Goal: Contribute content

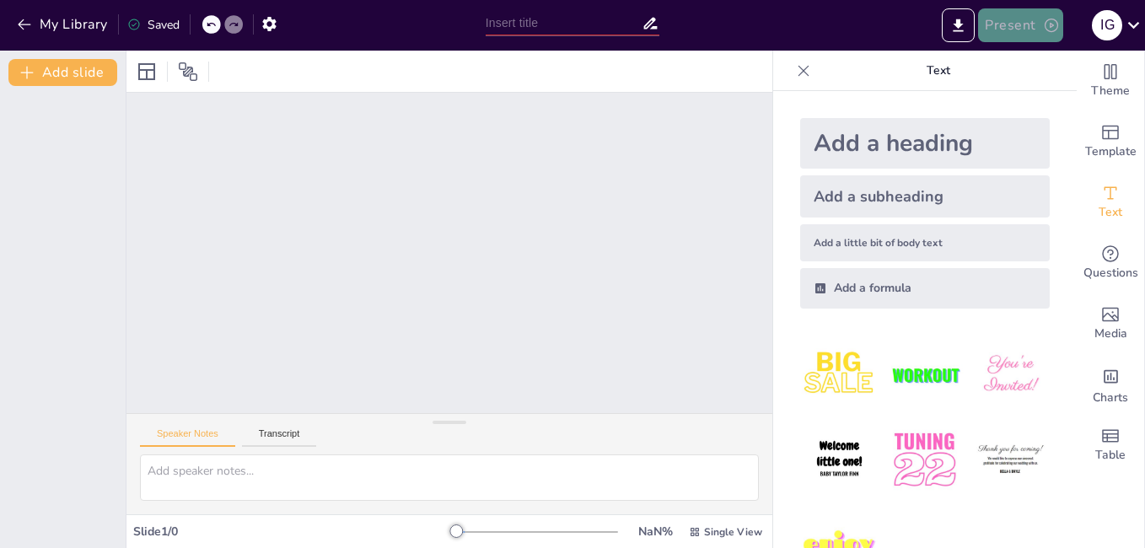
click at [1020, 28] on button "Present" at bounding box center [1020, 25] width 84 height 34
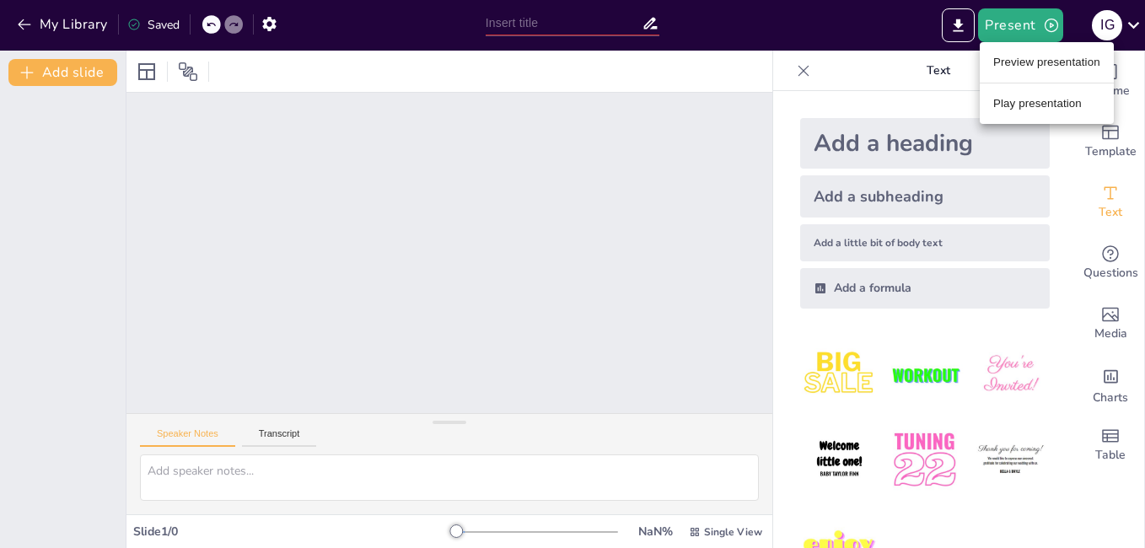
click at [1018, 67] on li "Preview presentation" at bounding box center [1047, 62] width 134 height 27
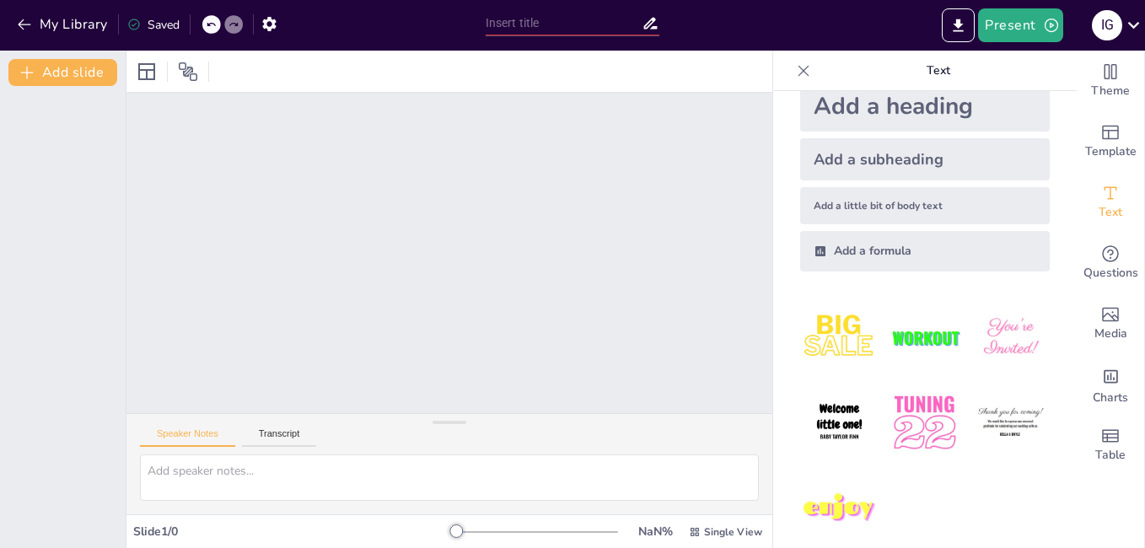
scroll to position [56, 0]
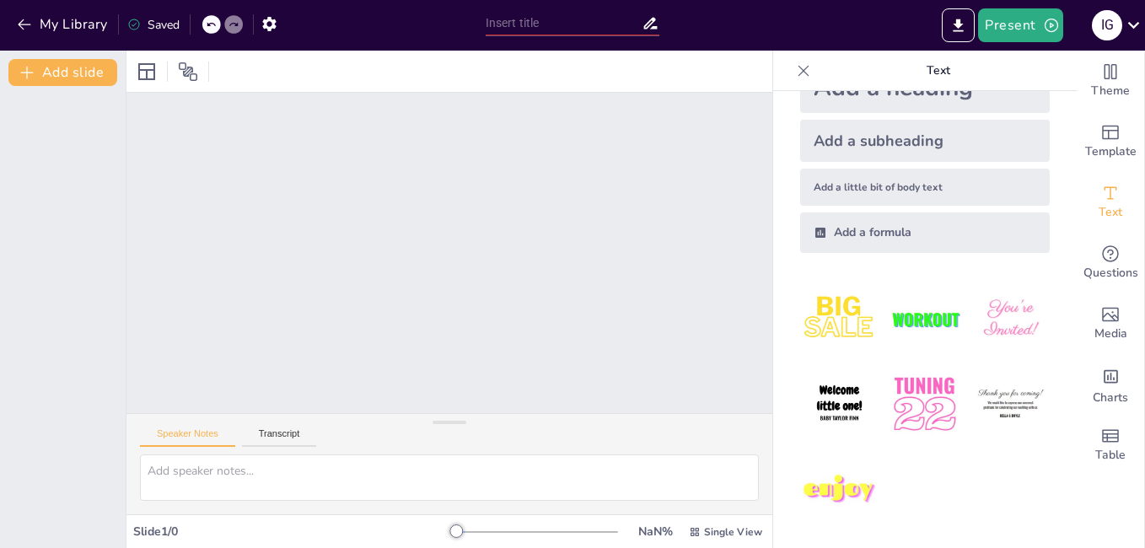
click at [11, 21] on div "My Library Saved" at bounding box center [142, 23] width 285 height 30
click at [30, 29] on icon "button" at bounding box center [24, 24] width 17 height 17
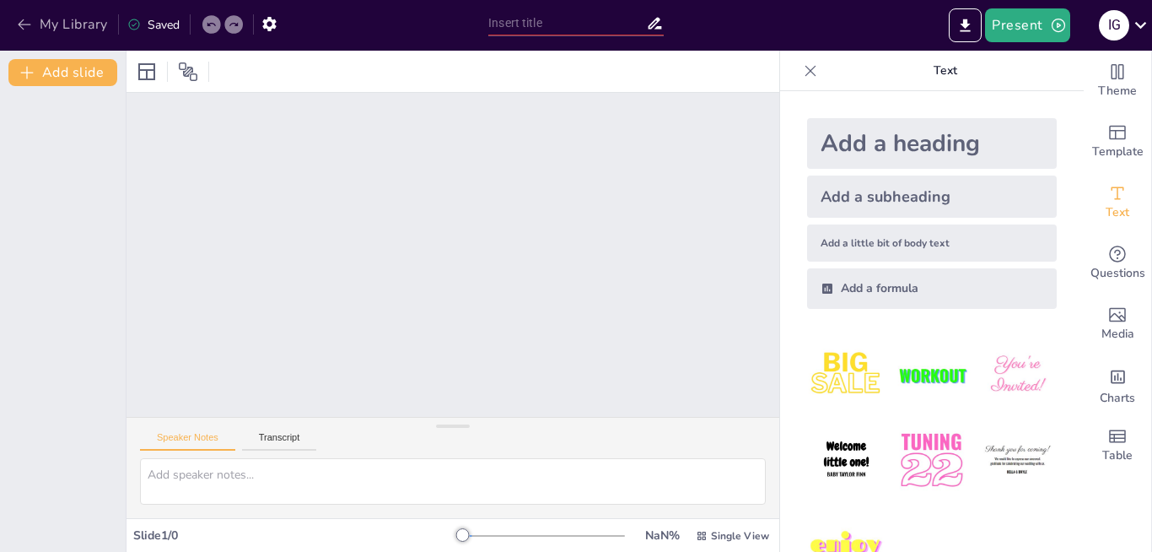
click at [72, 23] on button "My Library" at bounding box center [64, 24] width 102 height 27
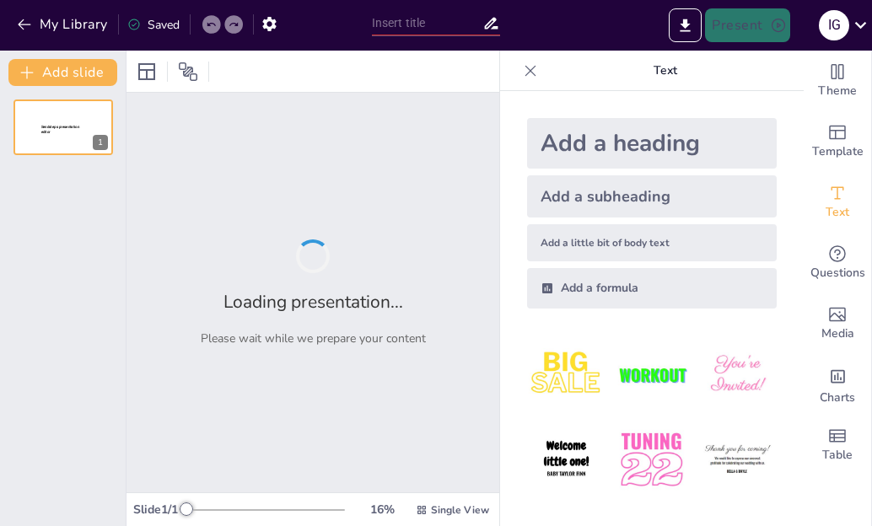
type input "Limitación del Esfuerzo Terapéutico: Fundamentos y Protocolos en Cuidados Inten…"
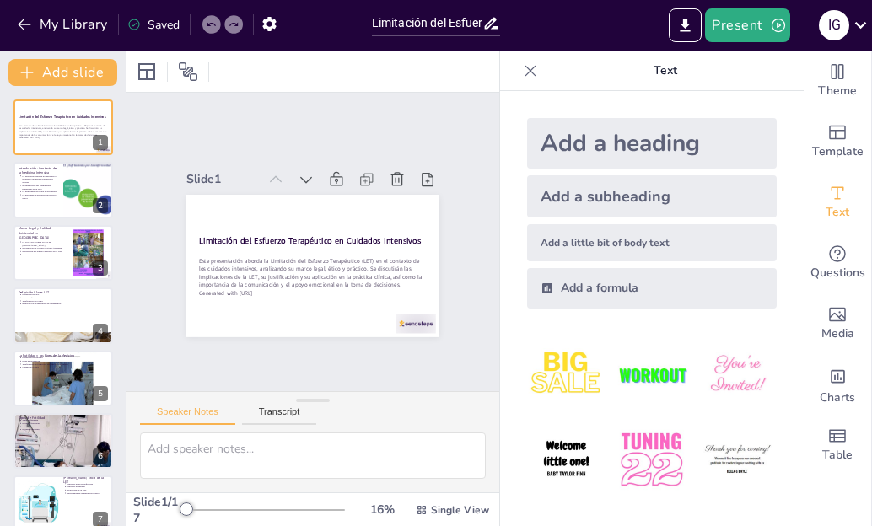
scroll to position [422, 0]
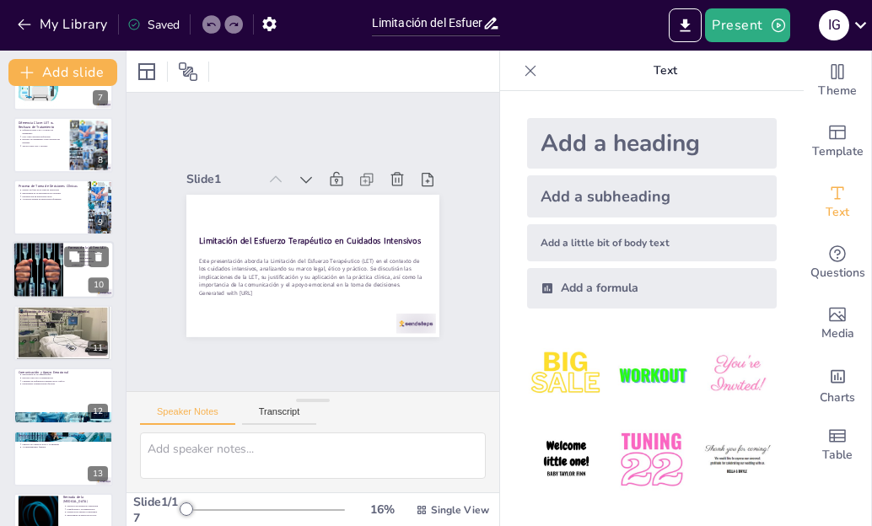
click at [51, 275] on div at bounding box center [37, 270] width 57 height 57
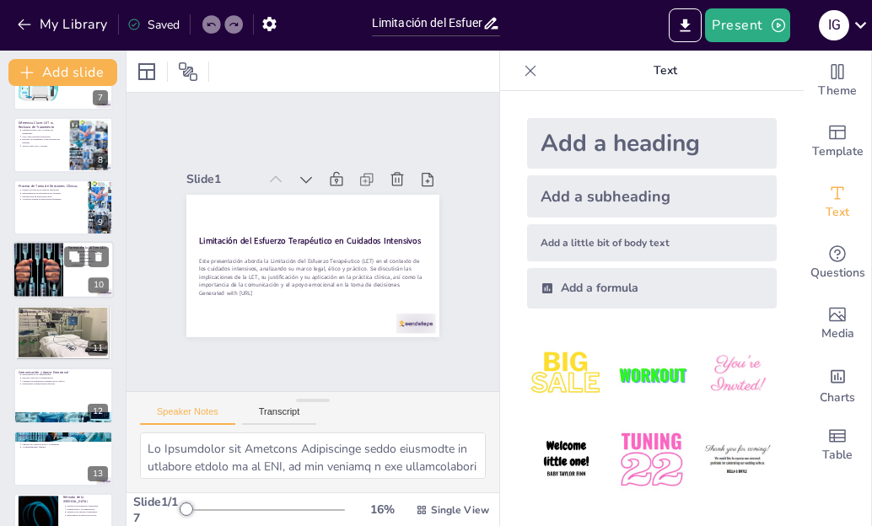
scroll to position [386, 0]
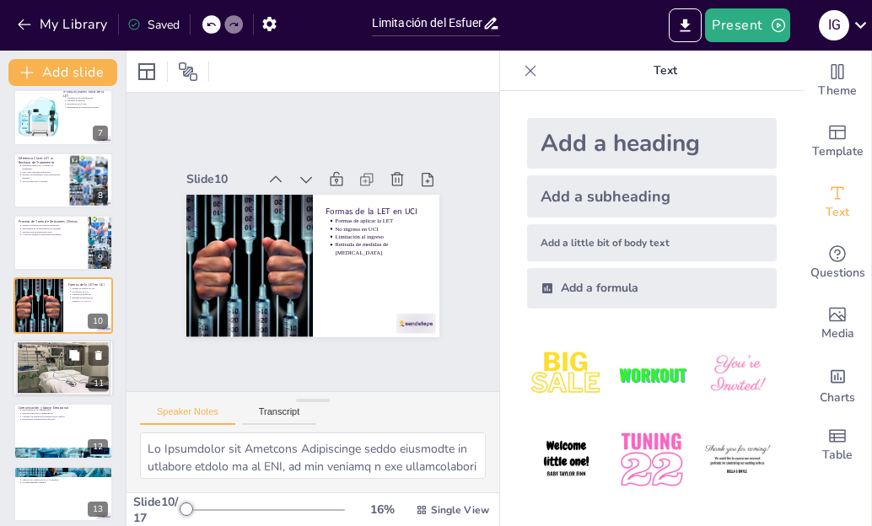
click at [47, 356] on p "Grupo II: Soporte Total con Orden de No-RCP" at bounding box center [65, 357] width 88 height 3
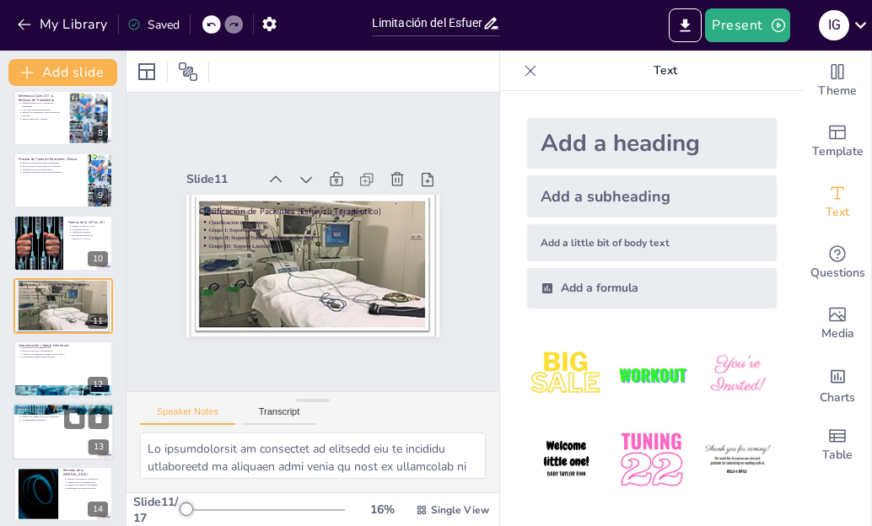
click at [85, 410] on div at bounding box center [86, 418] width 45 height 20
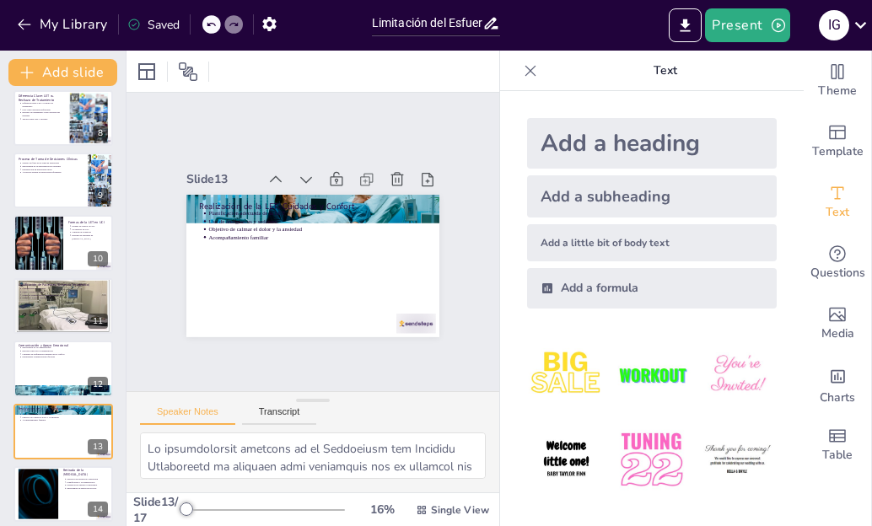
scroll to position [574, 0]
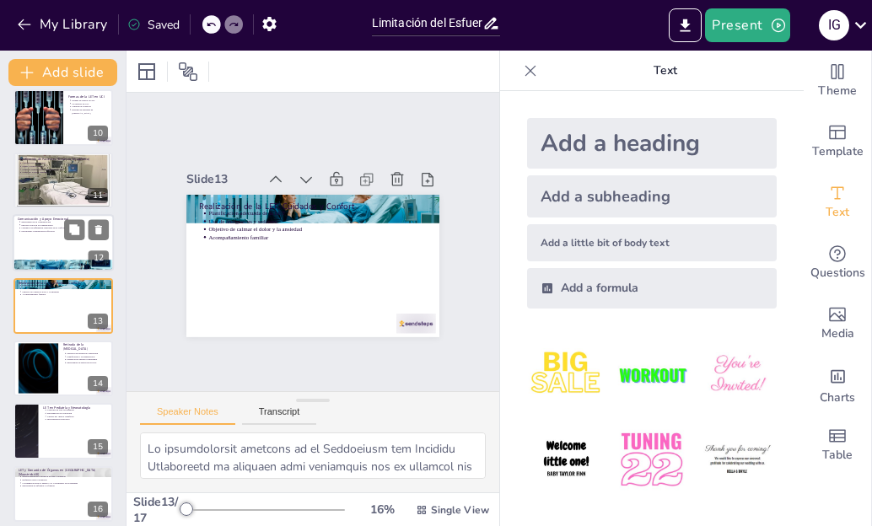
click at [68, 266] on div at bounding box center [63, 265] width 101 height 51
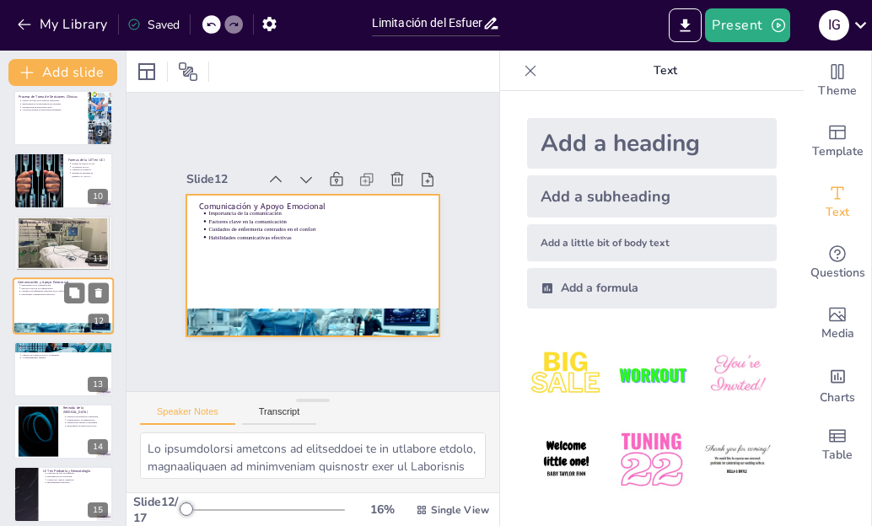
click at [50, 299] on div at bounding box center [63, 305] width 101 height 57
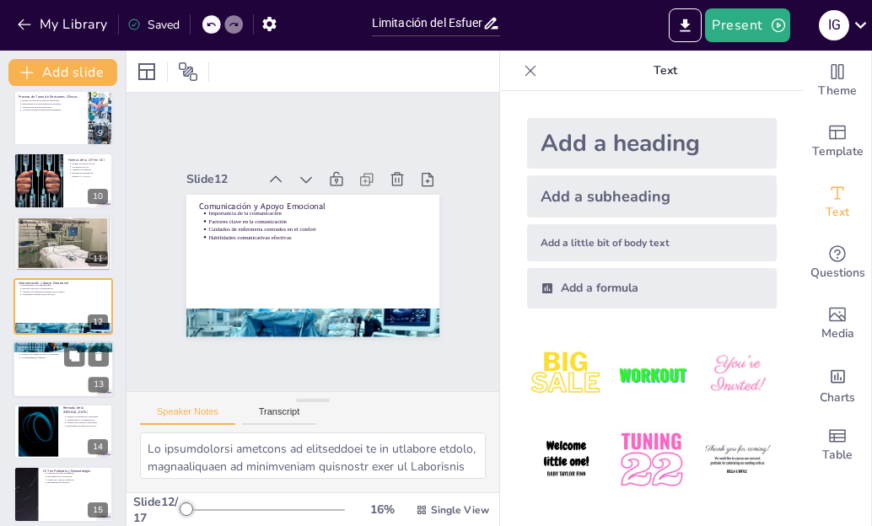
click at [43, 374] on div at bounding box center [63, 369] width 101 height 57
type textarea "La planificación adecuada de la Limitación del Esfuerzo Terapéutico es esencial…"
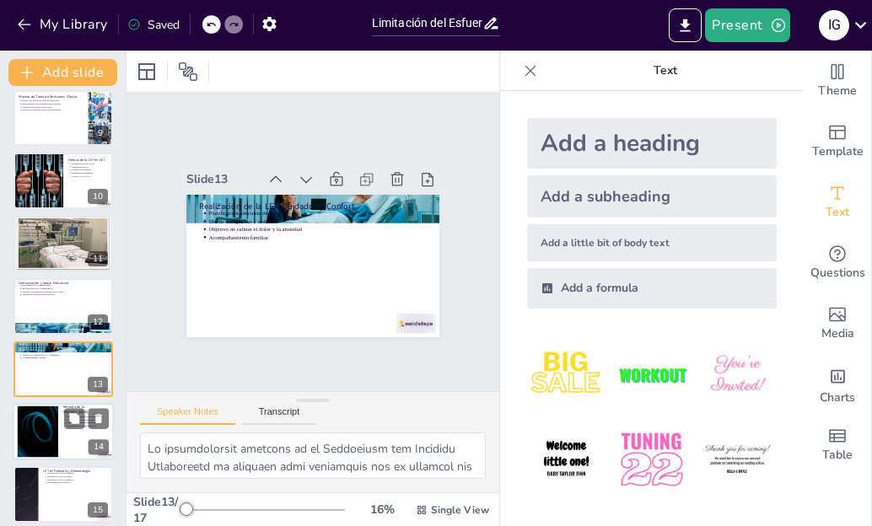
scroll to position [574, 0]
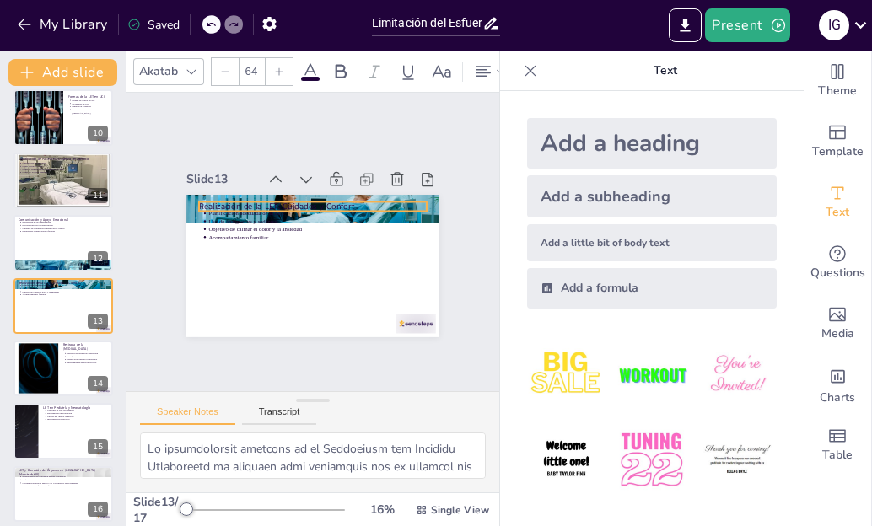
click at [250, 195] on div "Realización de la LET: Cuidados y Confort Planificación adecuada de la LET Uso …" at bounding box center [344, 207] width 188 height 170
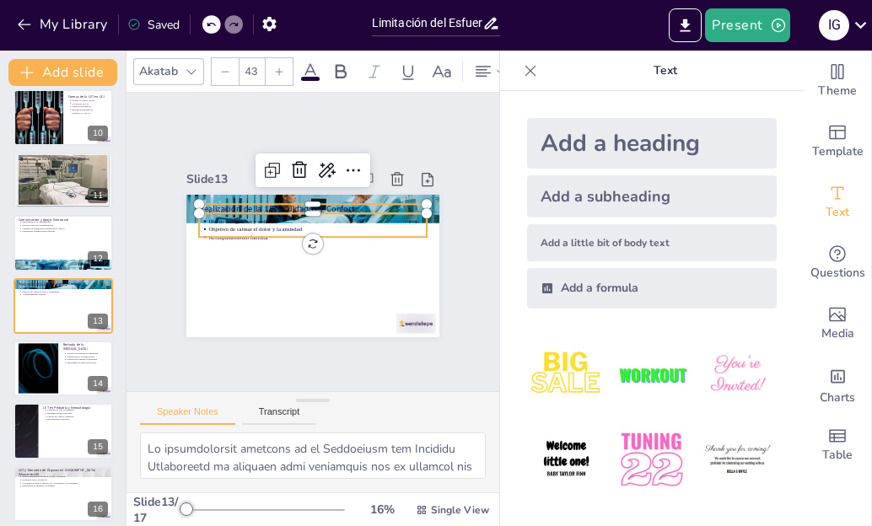
click at [239, 226] on p "Acompañamiento familiar" at bounding box center [318, 238] width 215 height 53
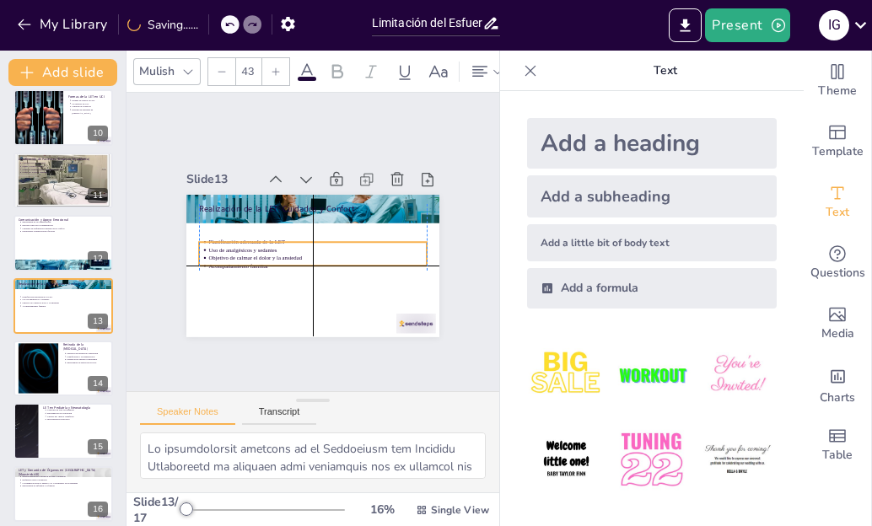
drag, startPoint x: 243, startPoint y: 229, endPoint x: 245, endPoint y: 263, distance: 33.8
click at [245, 263] on p "Acompañamiento familiar" at bounding box center [312, 266] width 215 height 53
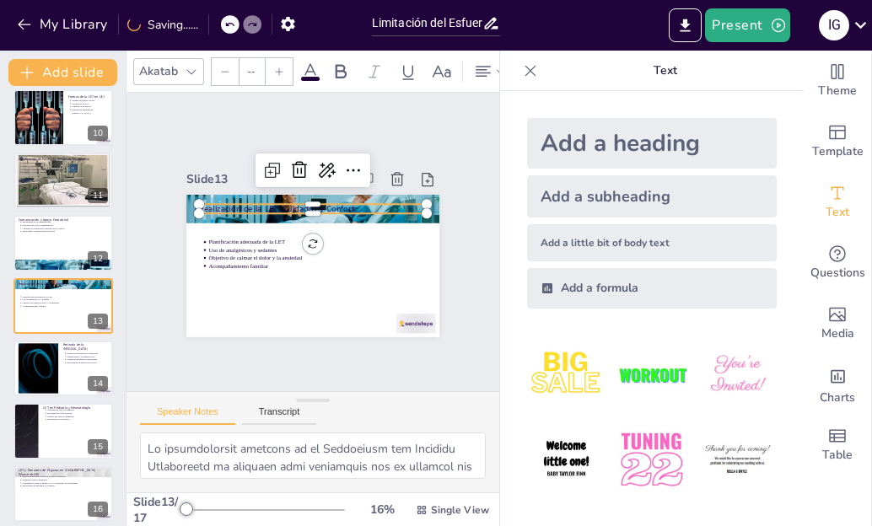
type input "64"
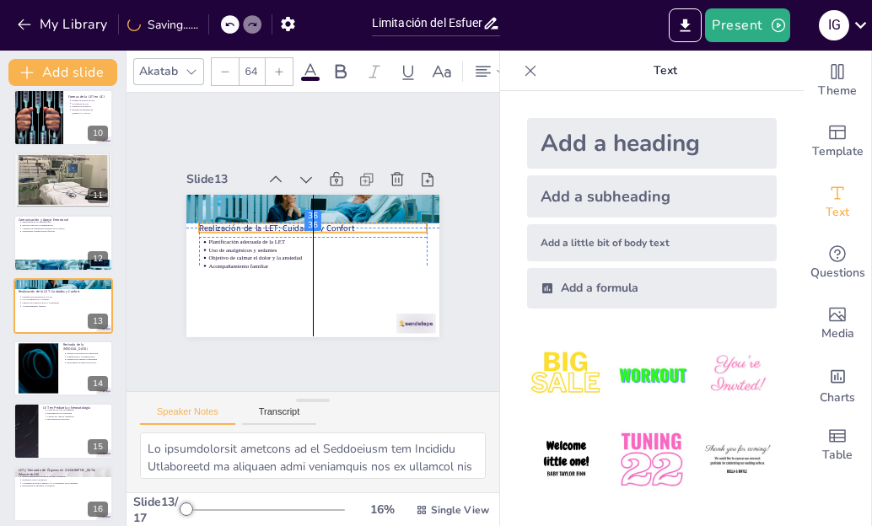
drag, startPoint x: 209, startPoint y: 206, endPoint x: 209, endPoint y: 225, distance: 19.4
click at [234, 225] on p "Realización de la LET: Cuidados y Confort" at bounding box center [322, 231] width 177 height 161
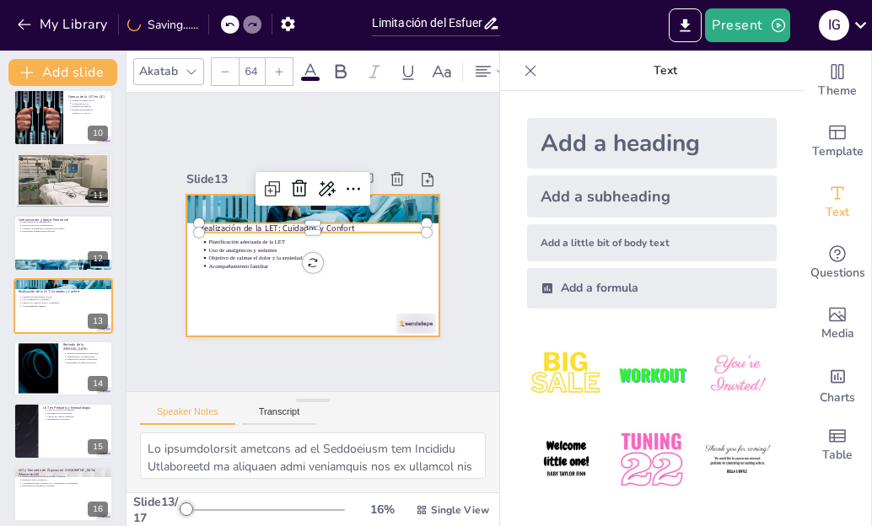
click at [245, 310] on div at bounding box center [289, 244] width 168 height 266
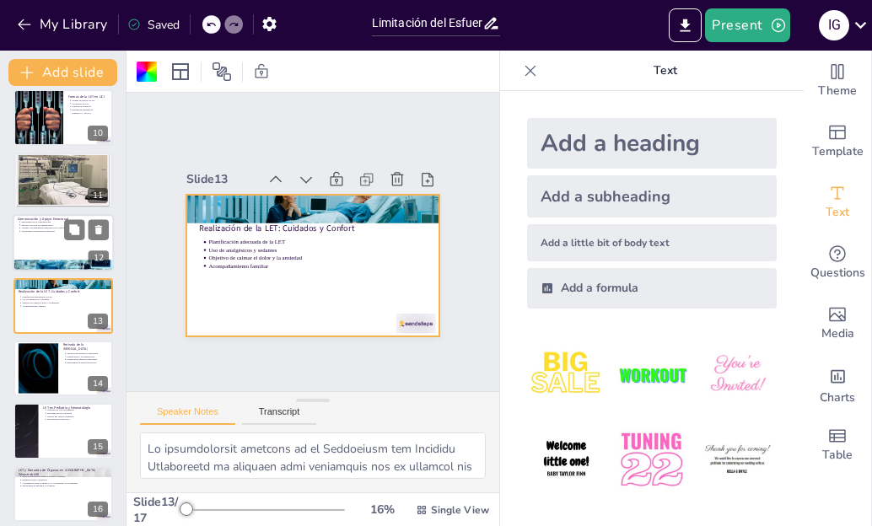
click at [51, 240] on div at bounding box center [63, 242] width 101 height 57
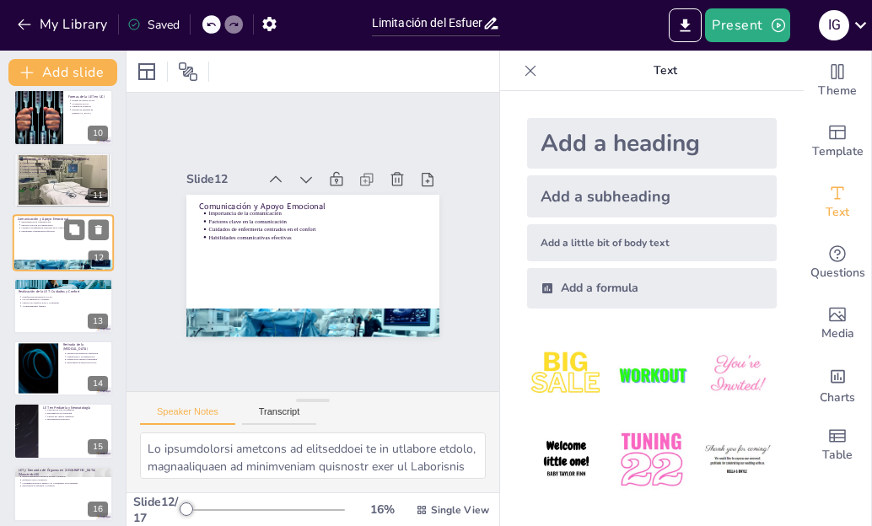
scroll to position [511, 0]
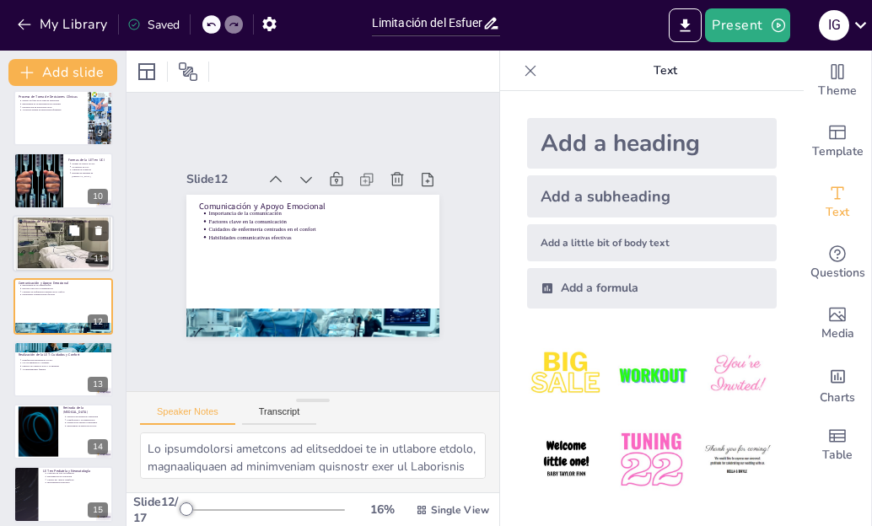
click at [25, 234] on p "Grupo III: Soporte Limitado" at bounding box center [65, 235] width 88 height 3
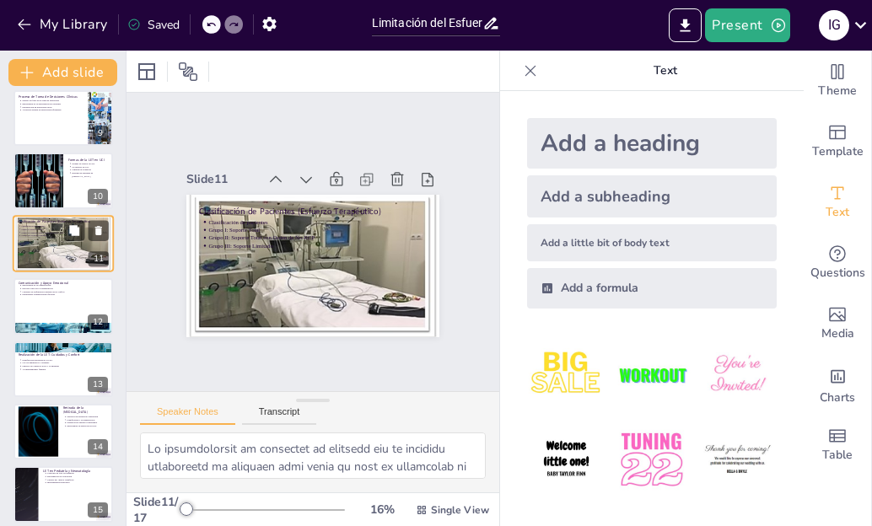
scroll to position [449, 0]
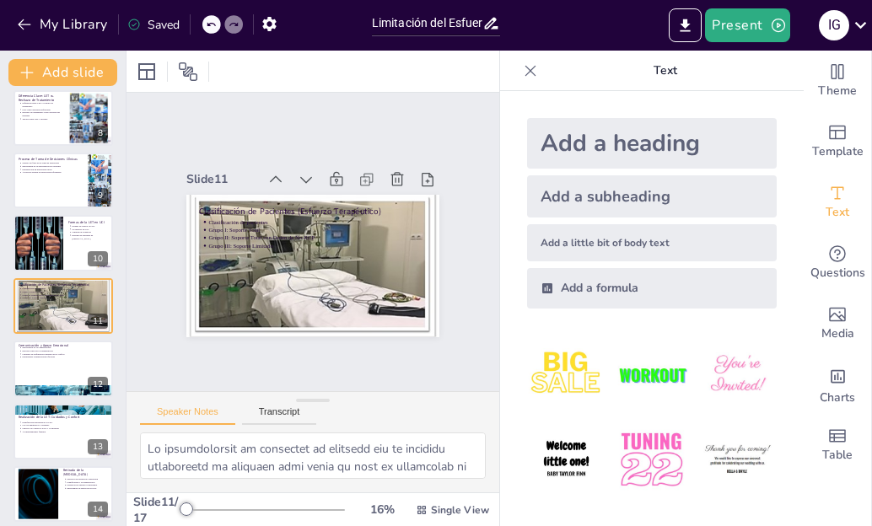
click at [54, 171] on p "Actuación basada en decisiones informadas" at bounding box center [52, 172] width 61 height 3
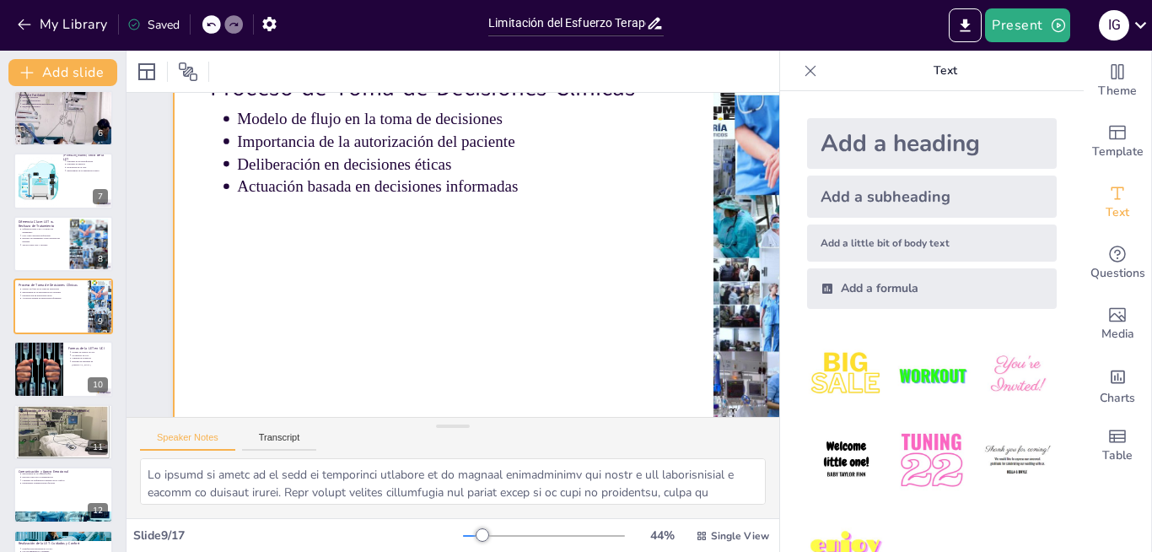
scroll to position [0, 0]
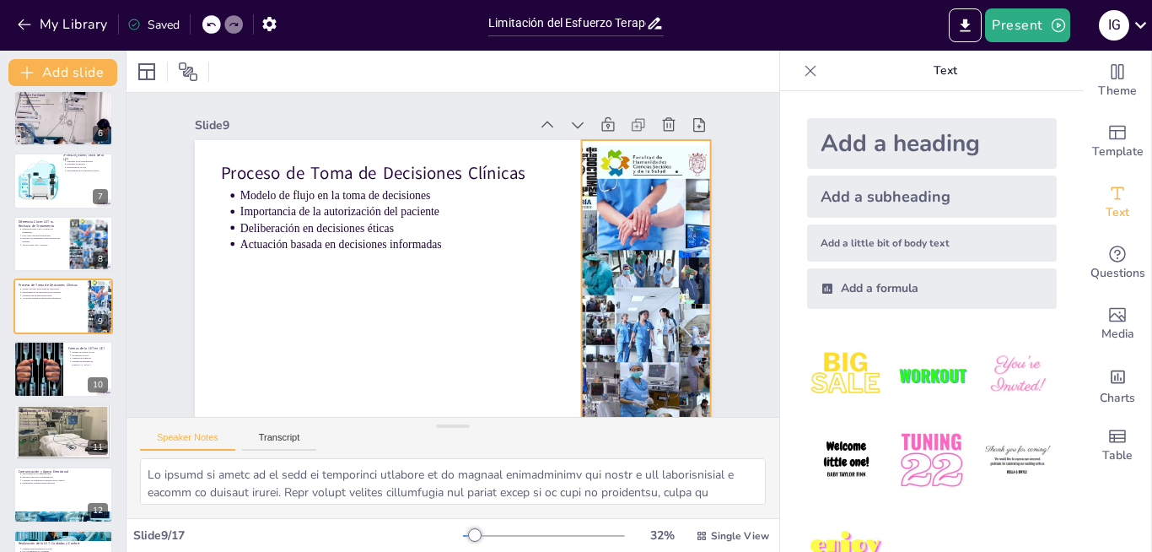
type textarea "La Limitación del Esfuerzo Terapéutico puede aplicarse de diversas formas en la…"
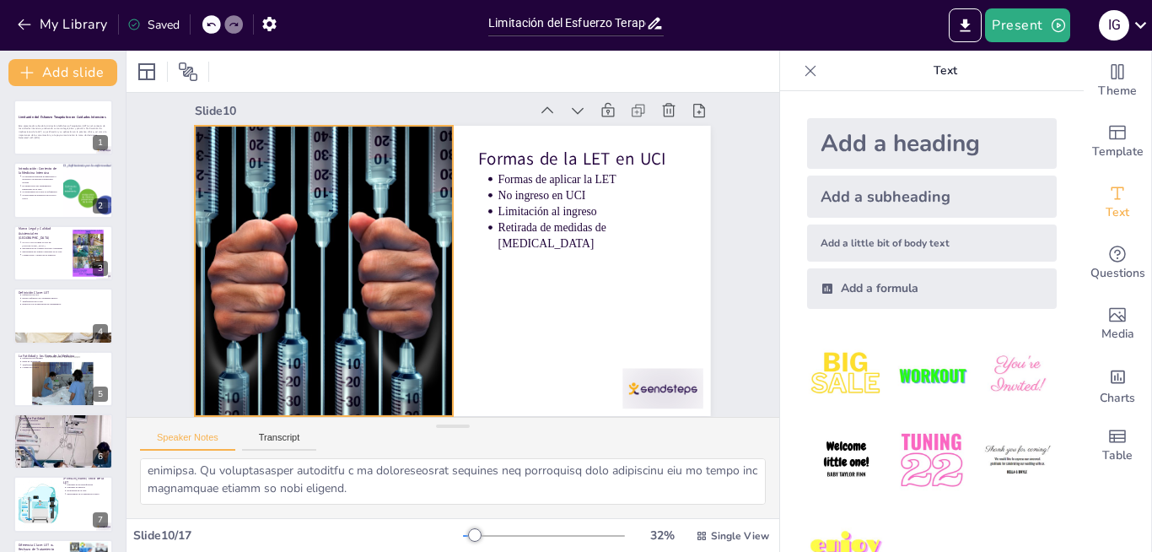
scroll to position [26, 0]
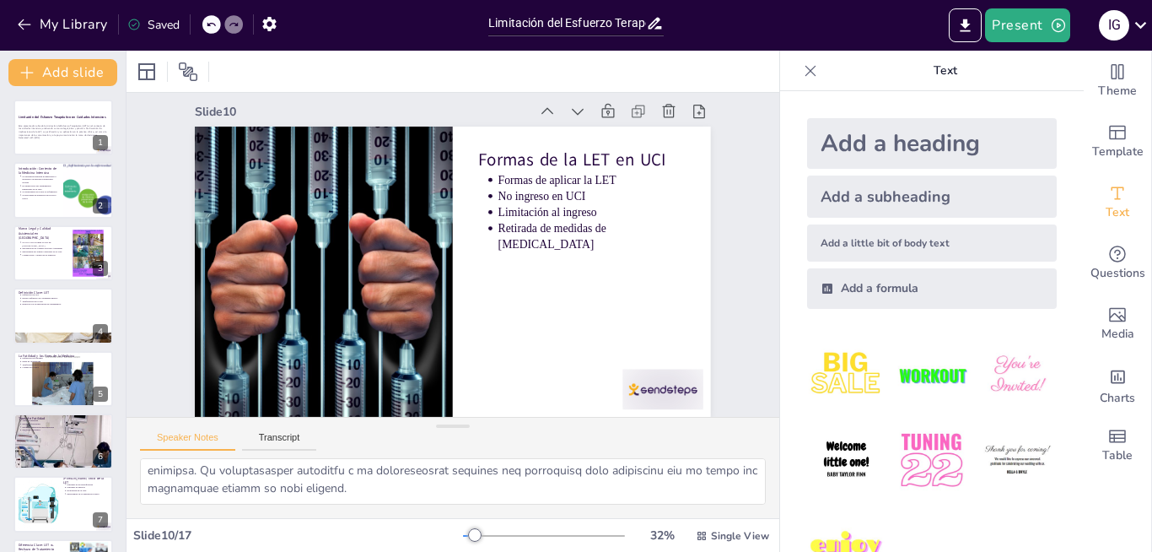
click at [654, 427] on div "Speaker Notes Transcript" at bounding box center [452, 437] width 653 height 40
